Goal: Book appointment/travel/reservation

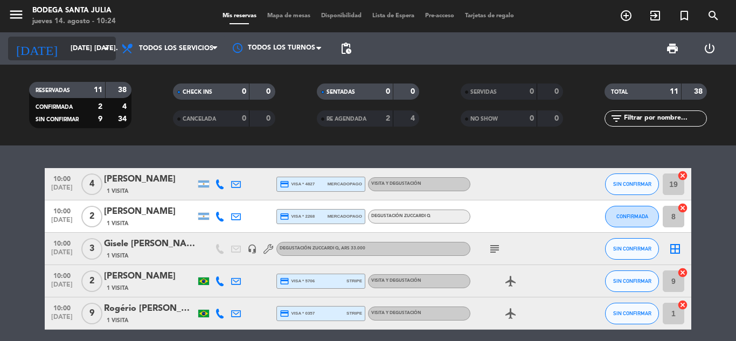
click at [81, 53] on input "[DATE] [DATE]." at bounding box center [110, 48] width 91 height 18
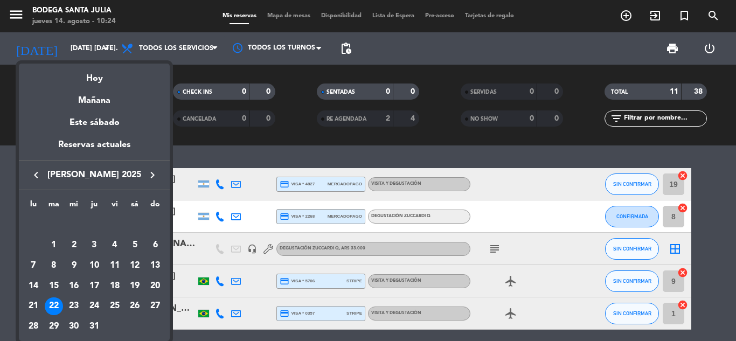
click at [154, 169] on icon "keyboard_arrow_right" at bounding box center [152, 175] width 13 height 13
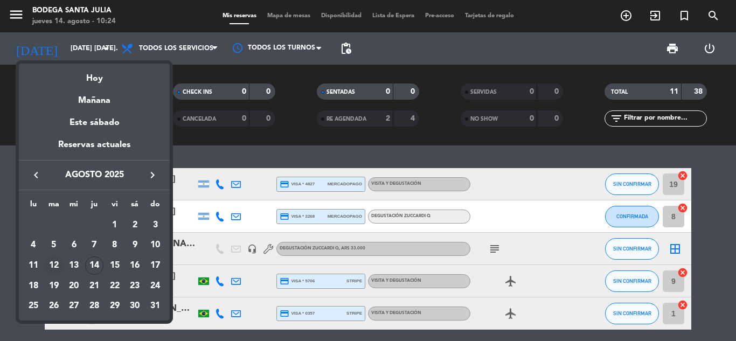
click at [52, 264] on div "12" at bounding box center [54, 265] width 18 height 18
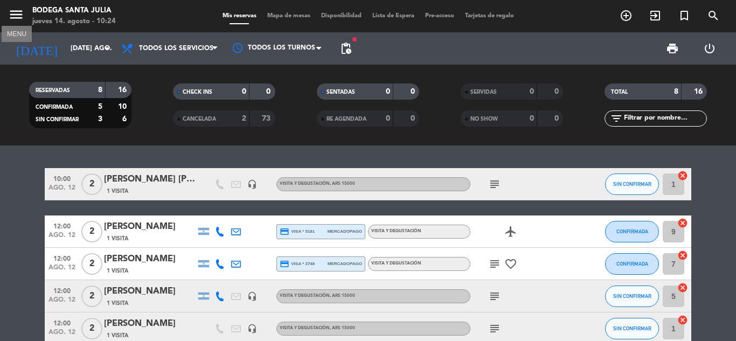
click at [15, 17] on icon "menu" at bounding box center [16, 14] width 16 height 16
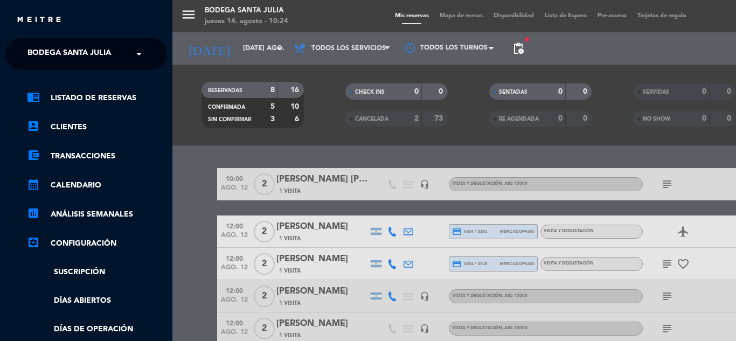
click at [87, 48] on span "Bodega Santa Julia" at bounding box center [68, 54] width 83 height 23
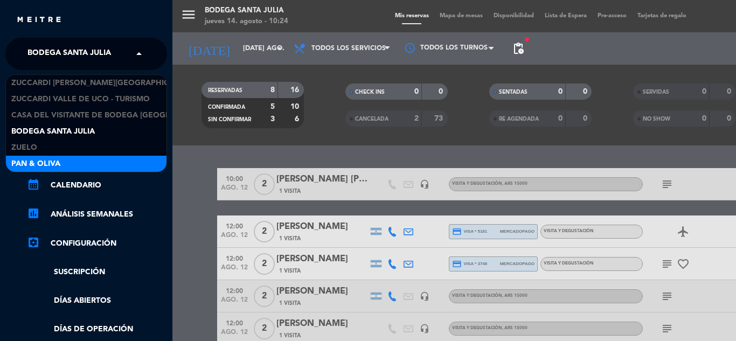
click at [71, 165] on div "Pan & Oliva" at bounding box center [86, 164] width 161 height 16
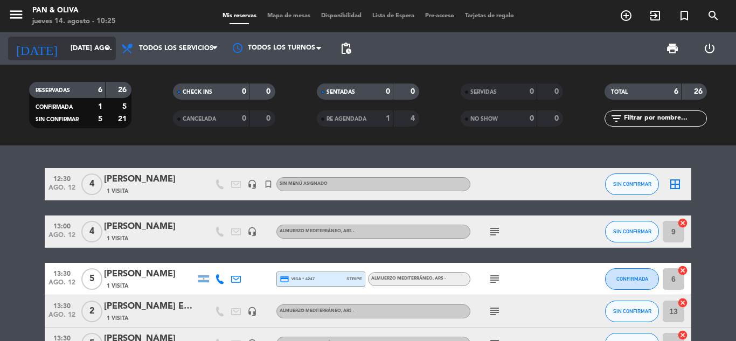
click at [79, 40] on input "[DATE] ago." at bounding box center [110, 48] width 91 height 18
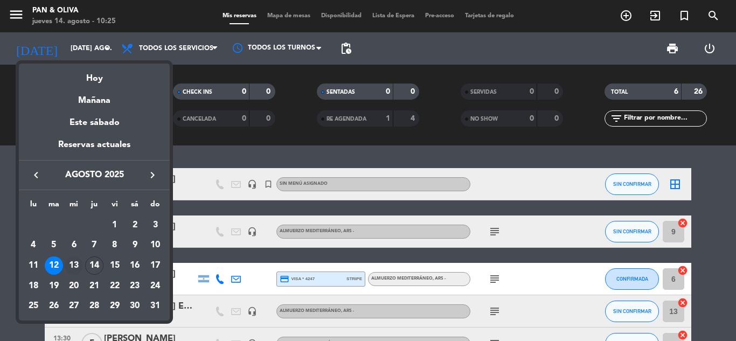
click at [72, 264] on div "13" at bounding box center [74, 265] width 18 height 18
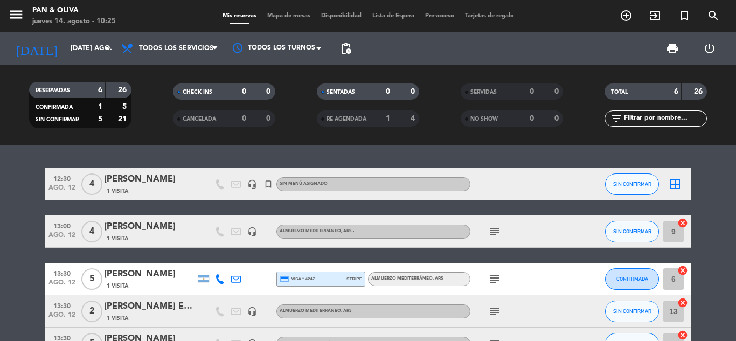
type input "mié. 13 ago."
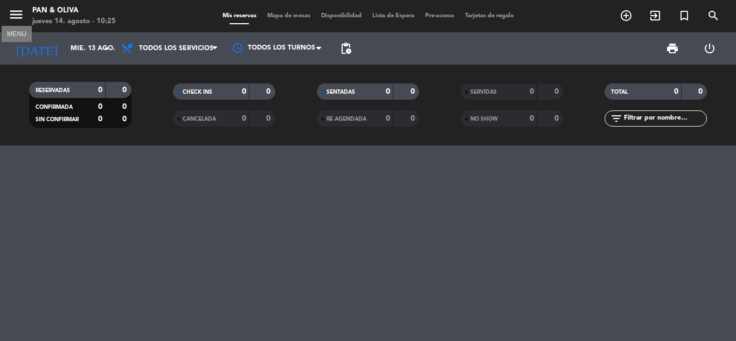
click at [18, 16] on icon "menu" at bounding box center [16, 14] width 16 height 16
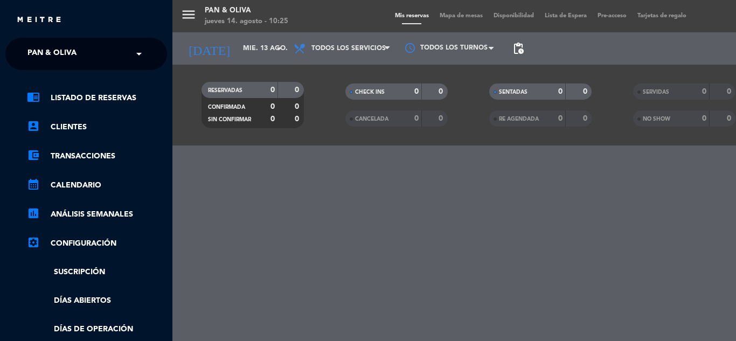
click at [75, 57] on span "Pan & Oliva" at bounding box center [51, 54] width 49 height 23
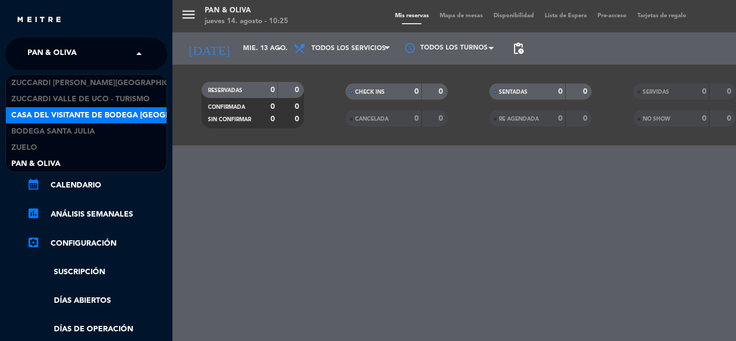
click at [92, 120] on span "Casa del Visitante de Bodega [GEOGRAPHIC_DATA][PERSON_NAME]" at bounding box center [146, 115] width 271 height 12
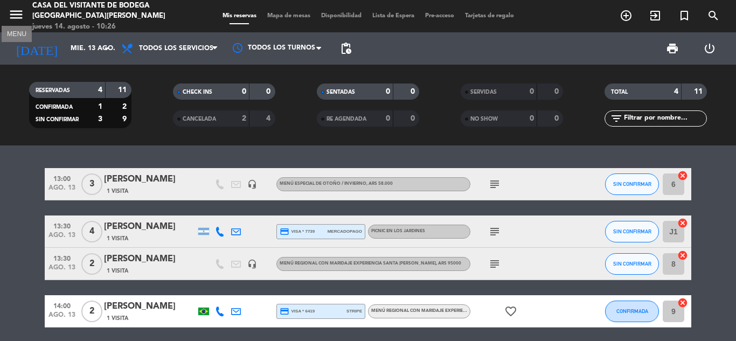
click at [15, 15] on icon "menu" at bounding box center [16, 14] width 16 height 16
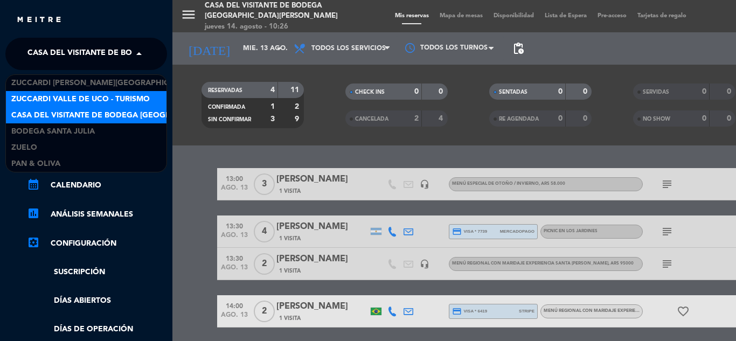
drag, startPoint x: 94, startPoint y: 57, endPoint x: 89, endPoint y: 95, distance: 38.6
click at [94, 57] on span "Casa del Visitante de Bodega [GEOGRAPHIC_DATA][PERSON_NAME]" at bounding box center [162, 54] width 271 height 23
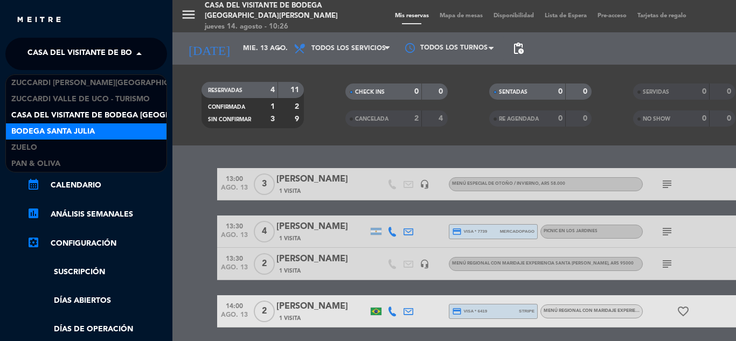
click at [69, 129] on span "Bodega Santa Julia" at bounding box center [52, 132] width 83 height 12
